Goal: Task Accomplishment & Management: Manage account settings

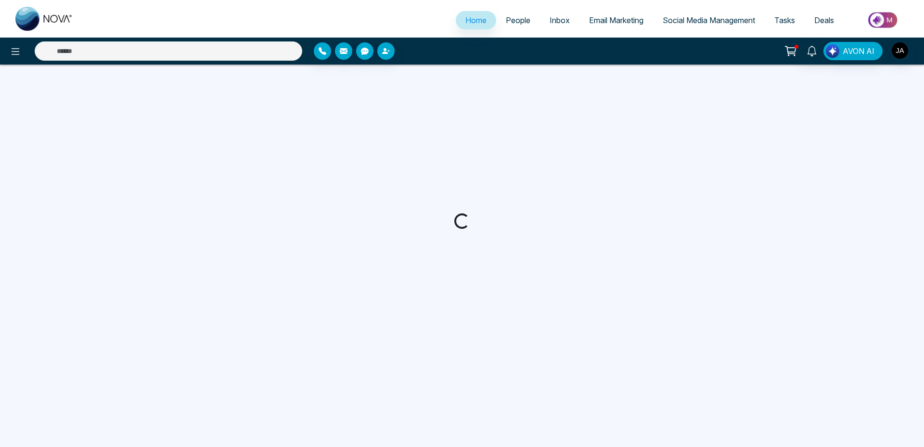
select select "*"
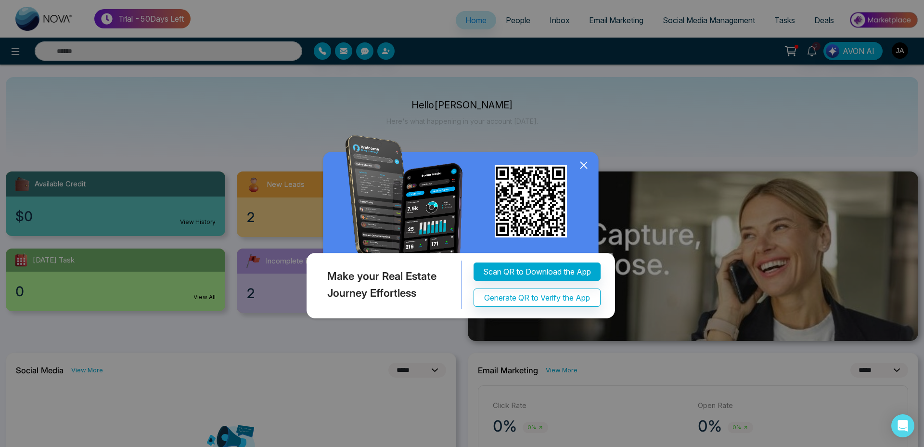
click at [585, 164] on icon at bounding box center [584, 165] width 14 height 14
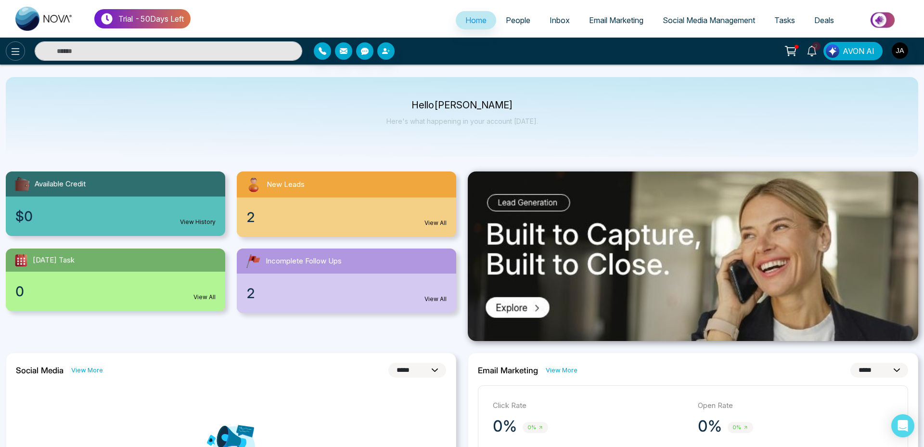
click at [13, 52] on icon at bounding box center [16, 52] width 12 height 12
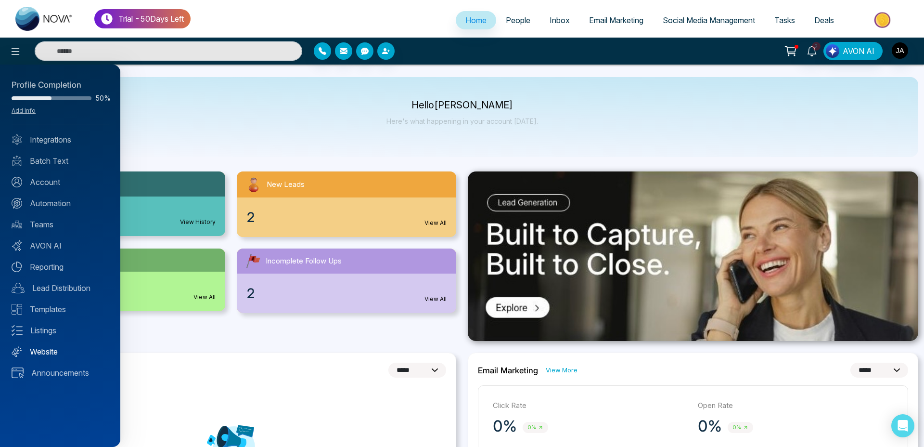
click at [44, 347] on link "Website" at bounding box center [60, 352] width 97 height 12
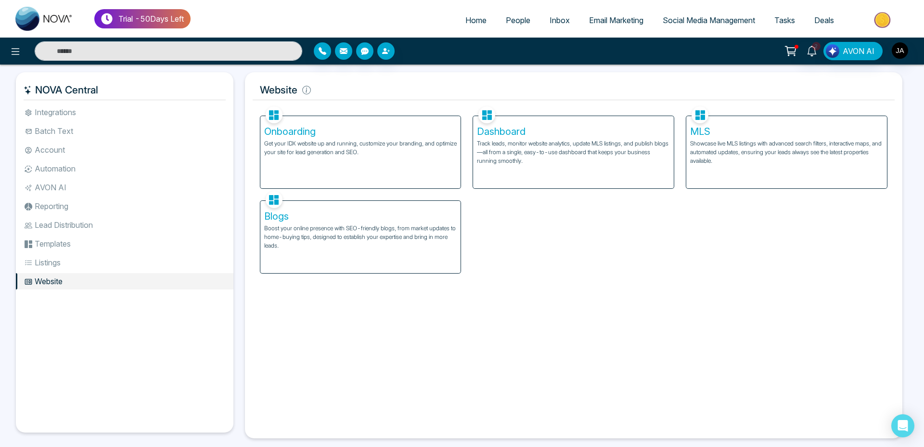
click at [553, 142] on p "Track leads, monitor website analytics, update MLS listings, and publish blogs—…" at bounding box center [573, 152] width 193 height 26
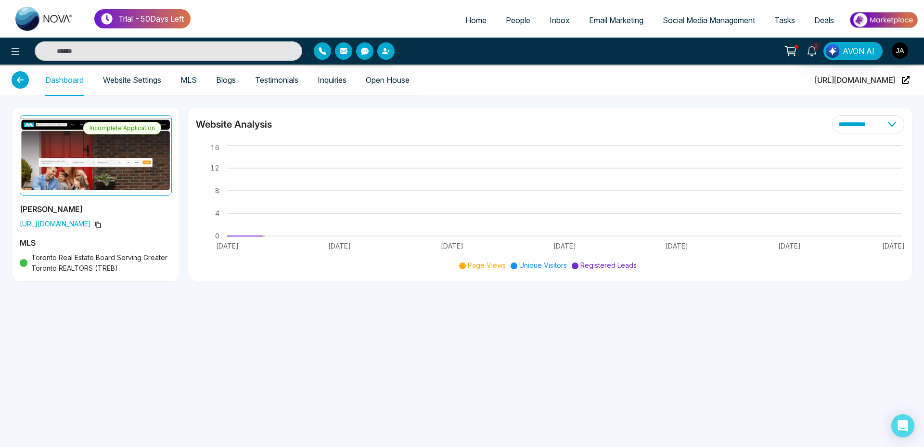
click at [141, 83] on link "Website Settings" at bounding box center [132, 80] width 58 height 8
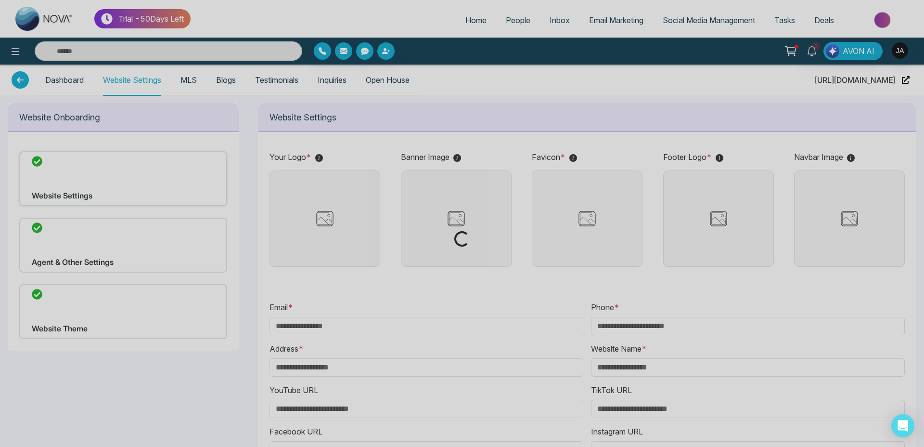
type input "**********"
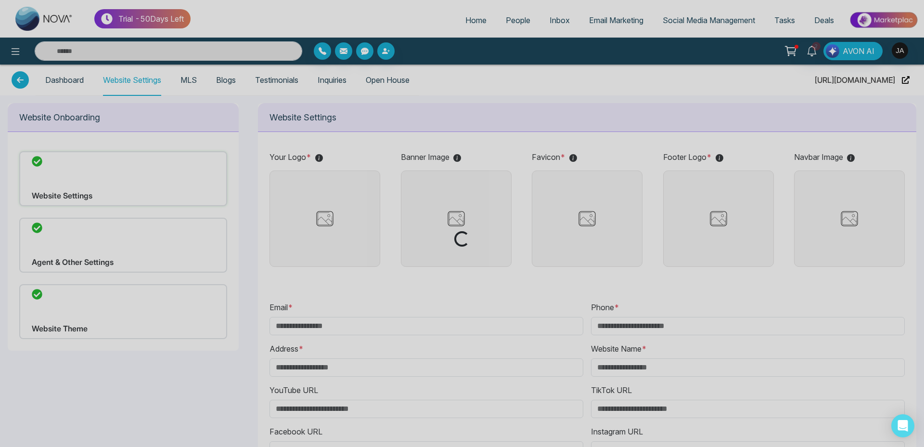
type input "**********"
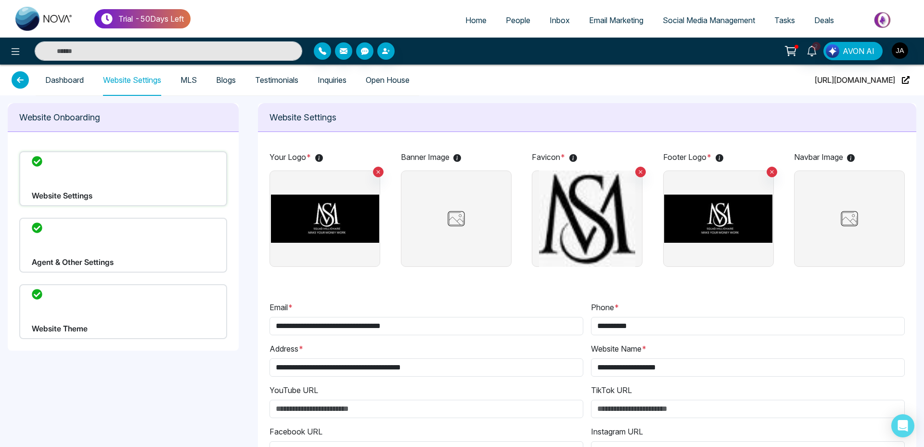
click at [338, 205] on img at bounding box center [325, 218] width 108 height 96
click at [0, 0] on input "file" at bounding box center [0, 0] width 0 height 0
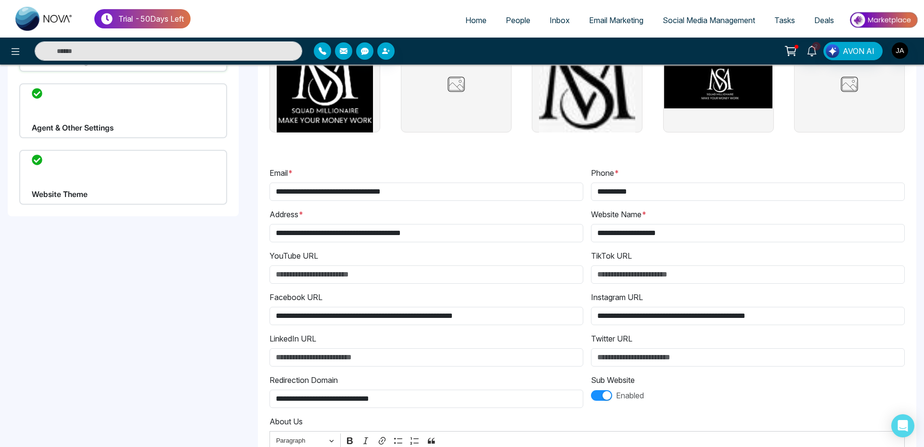
scroll to position [263, 0]
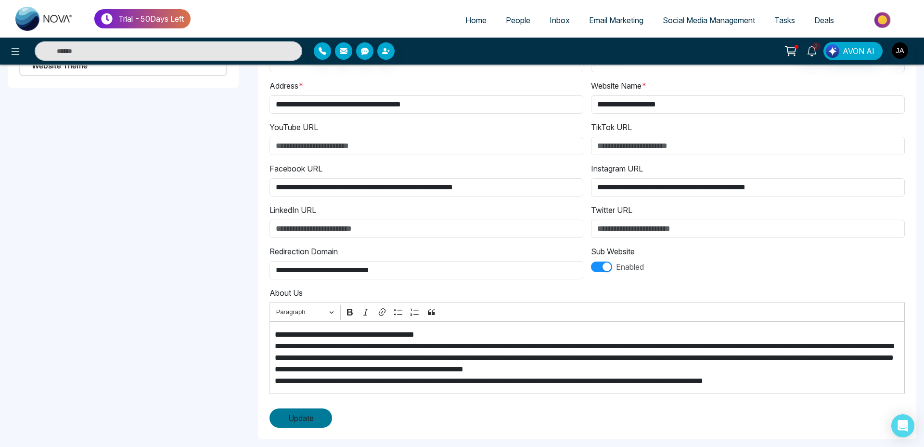
click at [306, 421] on span "Update" at bounding box center [301, 418] width 26 height 12
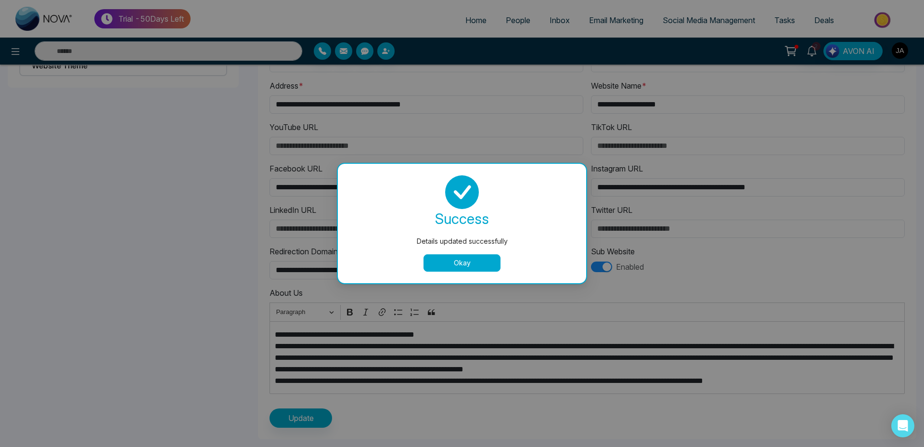
click at [471, 258] on button "Okay" at bounding box center [462, 262] width 77 height 17
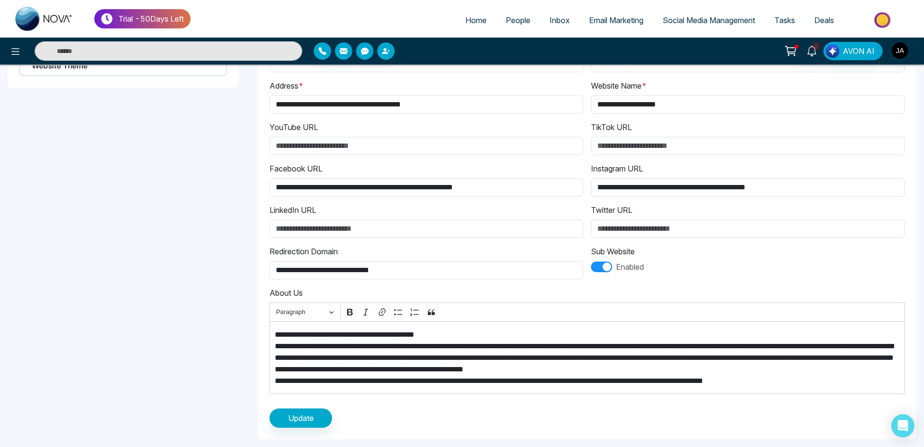
scroll to position [0, 0]
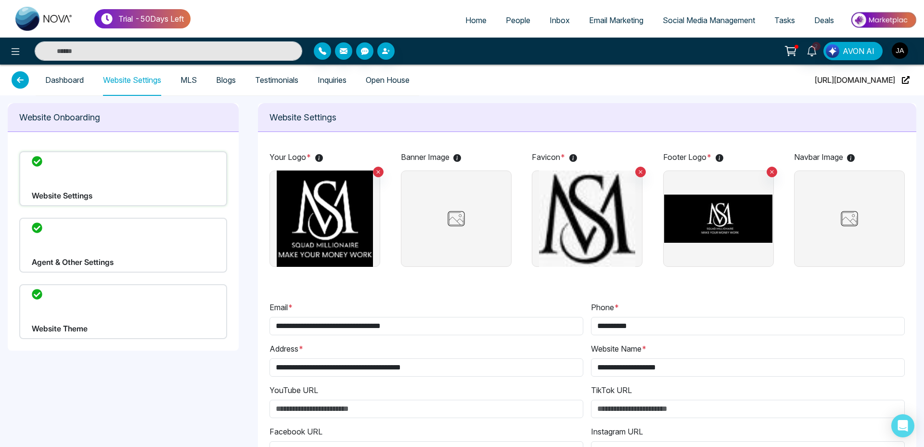
click at [103, 181] on div "Website Settings" at bounding box center [123, 178] width 208 height 55
click at [124, 243] on div "Agent & Other Settings" at bounding box center [123, 245] width 208 height 55
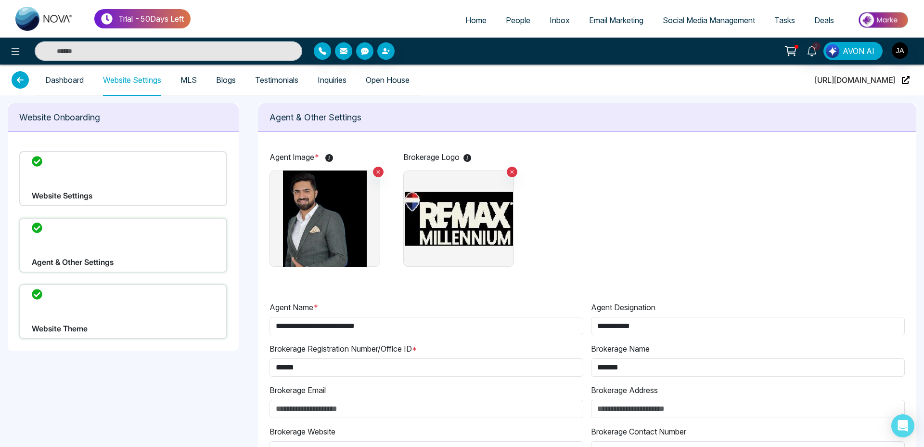
click at [100, 303] on div "Website Theme" at bounding box center [123, 311] width 208 height 55
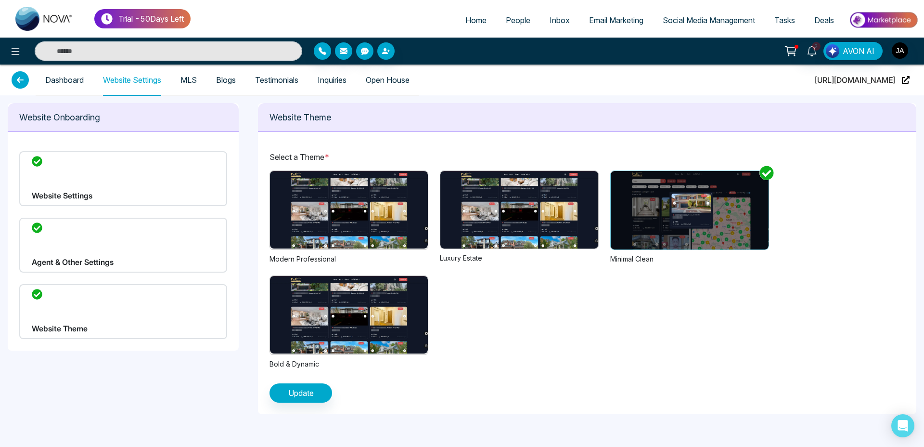
drag, startPoint x: 404, startPoint y: 214, endPoint x: 260, endPoint y: 214, distance: 144.4
click at [271, 214] on img at bounding box center [349, 209] width 158 height 77
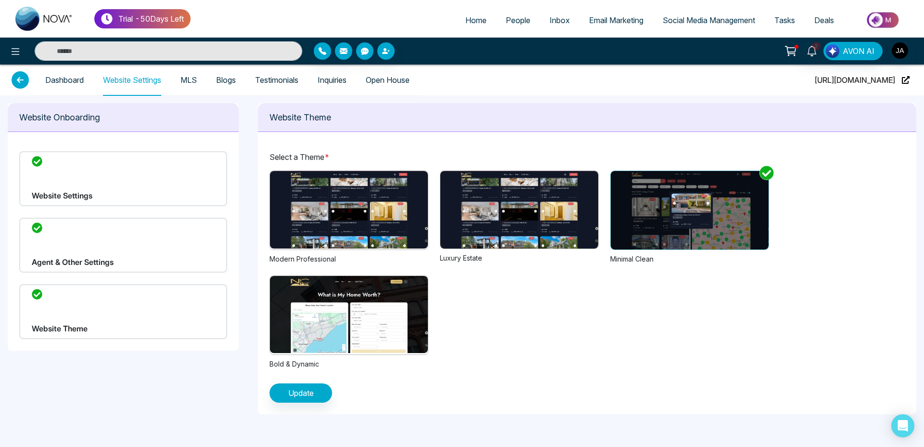
drag, startPoint x: 374, startPoint y: 221, endPoint x: 275, endPoint y: 220, distance: 99.2
click at [290, 220] on img at bounding box center [349, 209] width 158 height 77
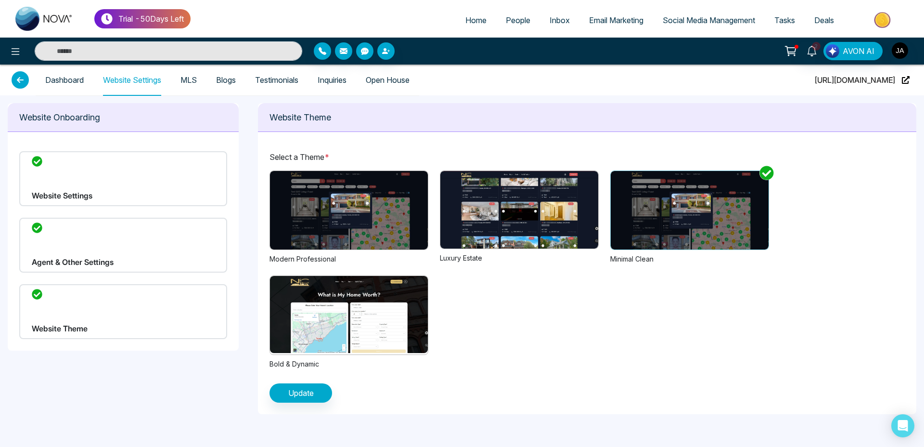
drag, startPoint x: 580, startPoint y: 206, endPoint x: 499, endPoint y: 206, distance: 81.8
click at [503, 206] on img at bounding box center [519, 209] width 158 height 77
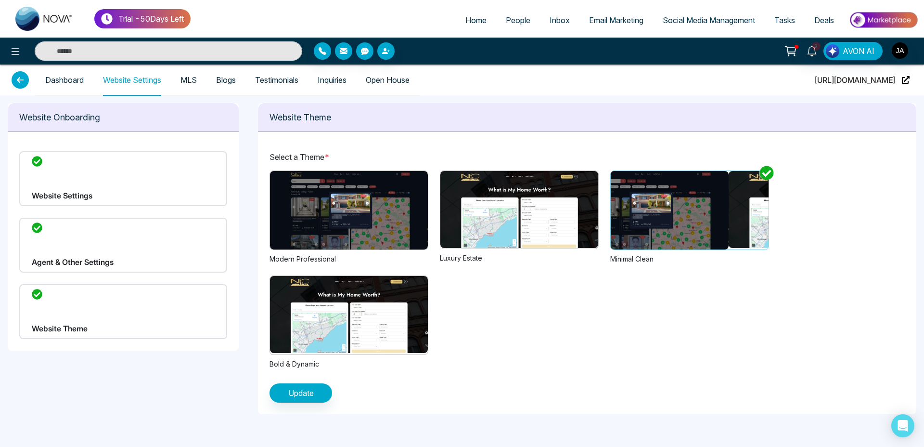
drag, startPoint x: 726, startPoint y: 197, endPoint x: 653, endPoint y: 194, distance: 73.2
click at [654, 194] on img at bounding box center [650, 210] width 158 height 78
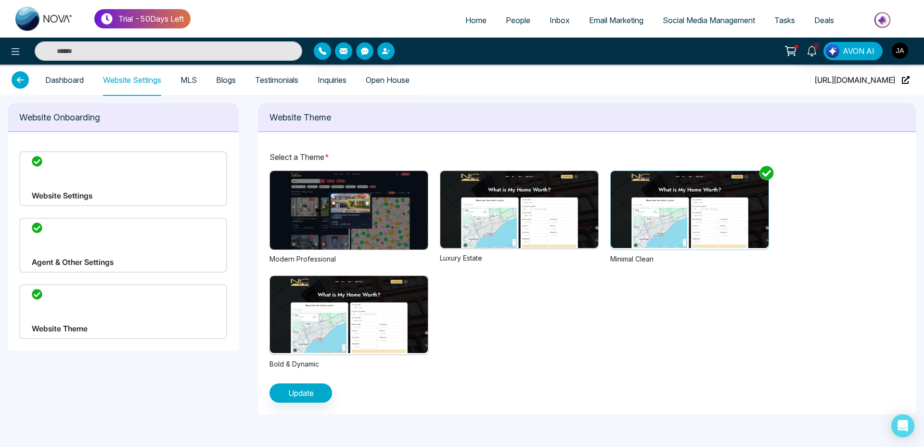
drag, startPoint x: 679, startPoint y: 200, endPoint x: 624, endPoint y: 199, distance: 54.9
click at [632, 199] on div at bounding box center [531, 210] width 789 height 78
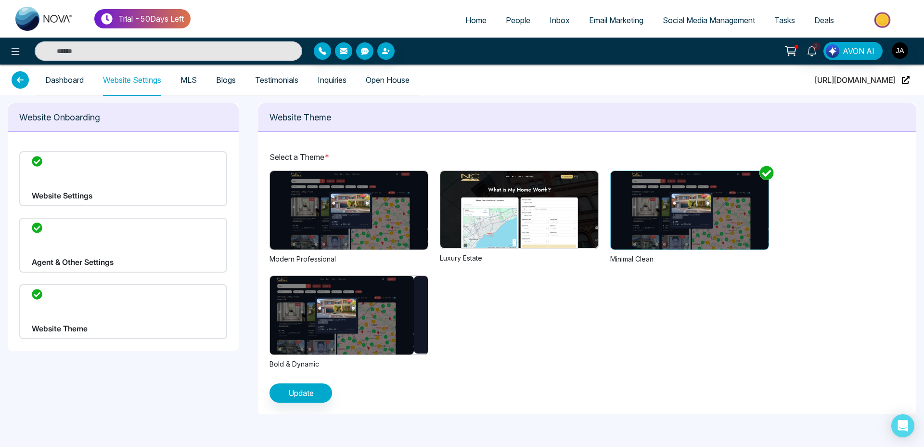
drag, startPoint x: 382, startPoint y: 314, endPoint x: 294, endPoint y: 311, distance: 88.6
click at [319, 313] on img at bounding box center [335, 315] width 158 height 78
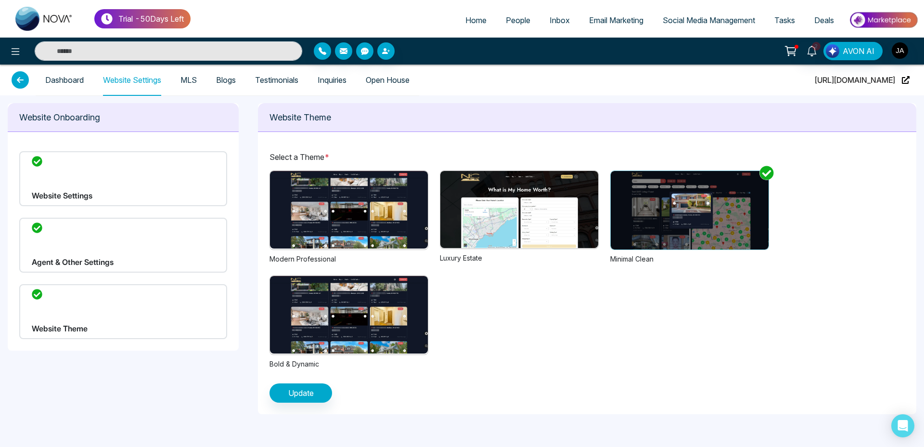
drag, startPoint x: 342, startPoint y: 309, endPoint x: 396, endPoint y: 313, distance: 54.0
click at [390, 311] on img at bounding box center [349, 314] width 158 height 77
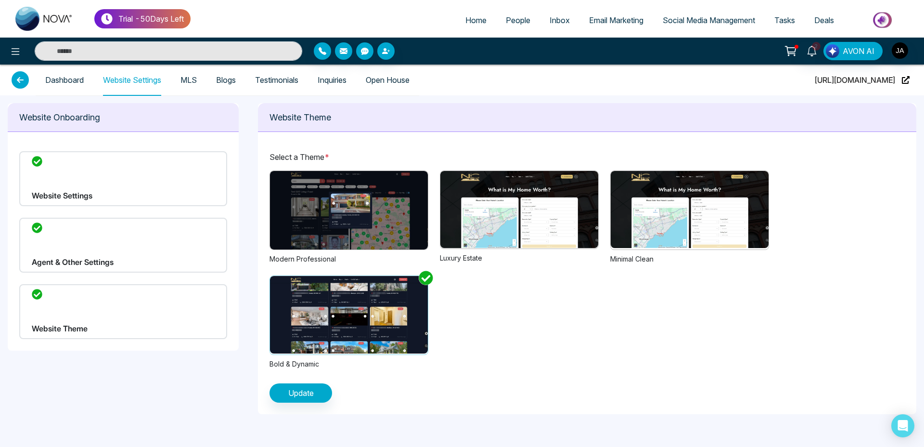
drag, startPoint x: 387, startPoint y: 313, endPoint x: 318, endPoint y: 318, distance: 69.4
click at [344, 317] on img at bounding box center [349, 314] width 158 height 77
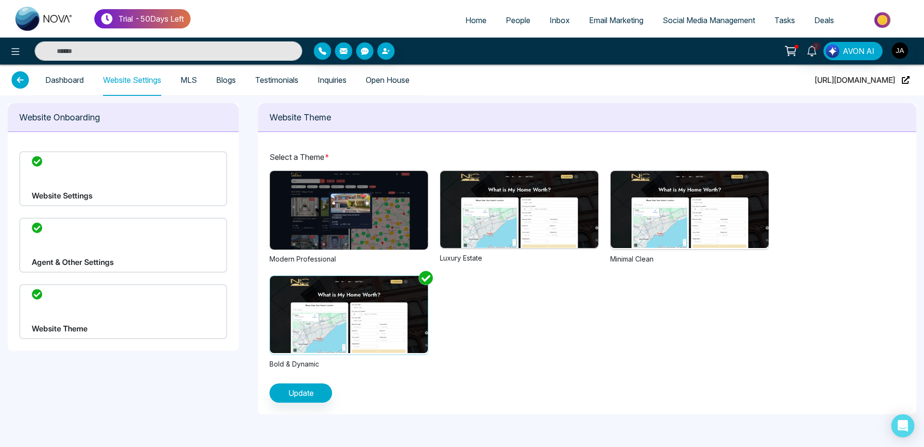
drag, startPoint x: 381, startPoint y: 318, endPoint x: 284, endPoint y: 318, distance: 96.7
click at [319, 318] on img at bounding box center [349, 314] width 158 height 77
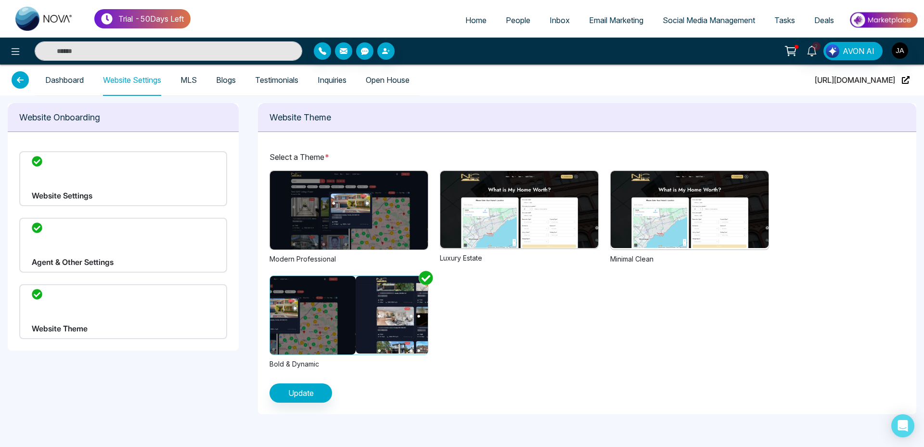
drag, startPoint x: 395, startPoint y: 318, endPoint x: 274, endPoint y: 317, distance: 120.8
click at [313, 317] on div at bounding box center [592, 315] width 1105 height 78
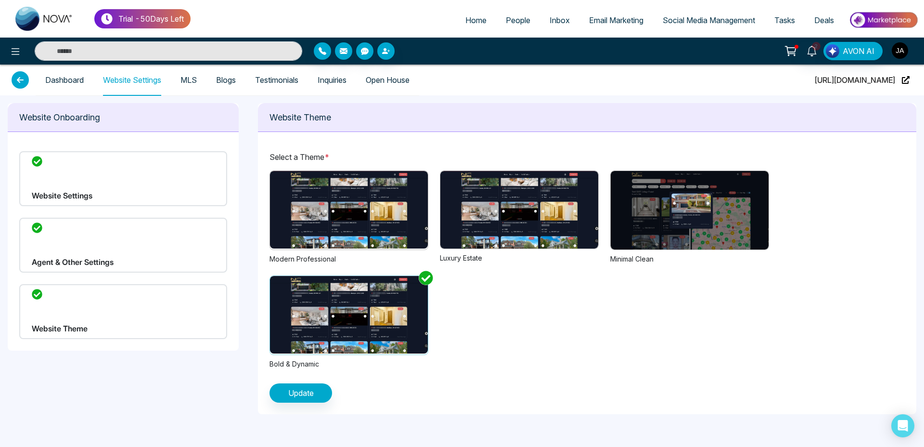
click at [901, 52] on img "button" at bounding box center [900, 50] width 16 height 16
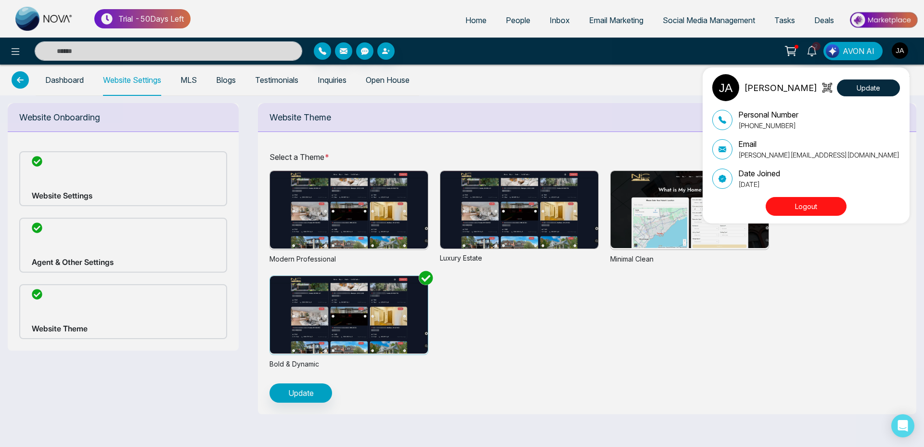
click at [822, 206] on button "Logout" at bounding box center [806, 206] width 81 height 19
